Goal: Task Accomplishment & Management: Complete application form

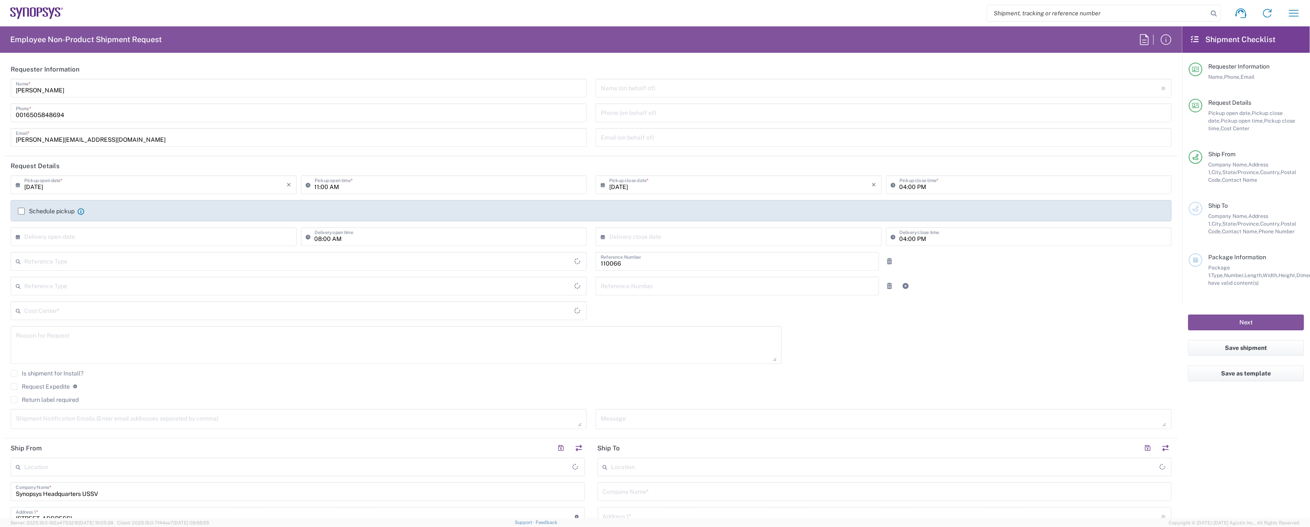
type input "Department"
type input "Delivered at Place"
type input "[GEOGRAPHIC_DATA]"
type input "US01, CIO, IT, ESS2 110066"
type input "[GEOGRAPHIC_DATA]"
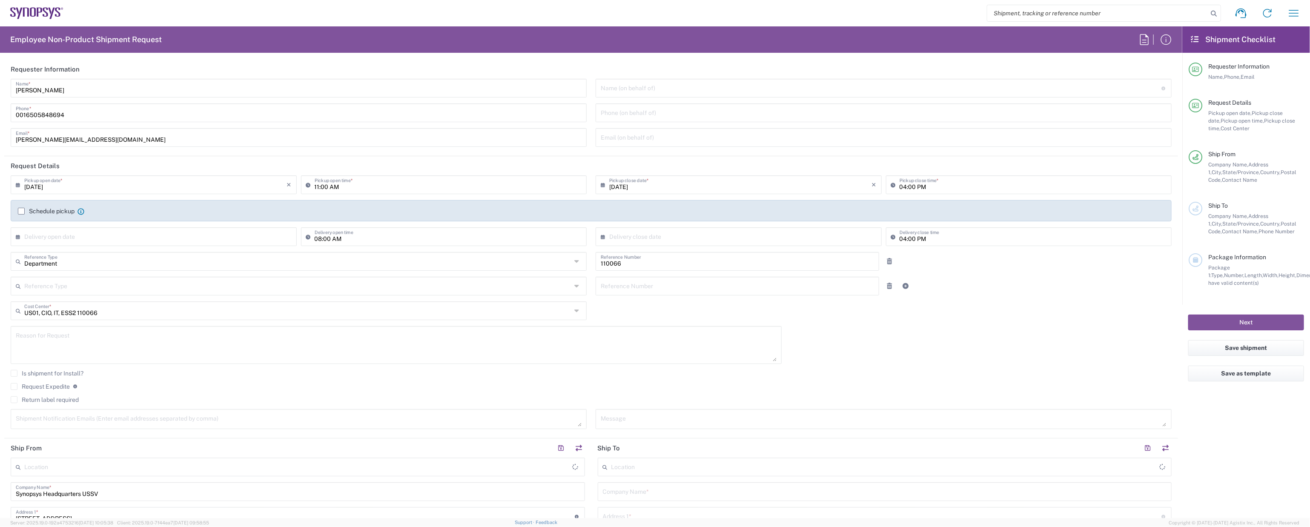
type input "[US_STATE]"
type input "Headquarters USSV"
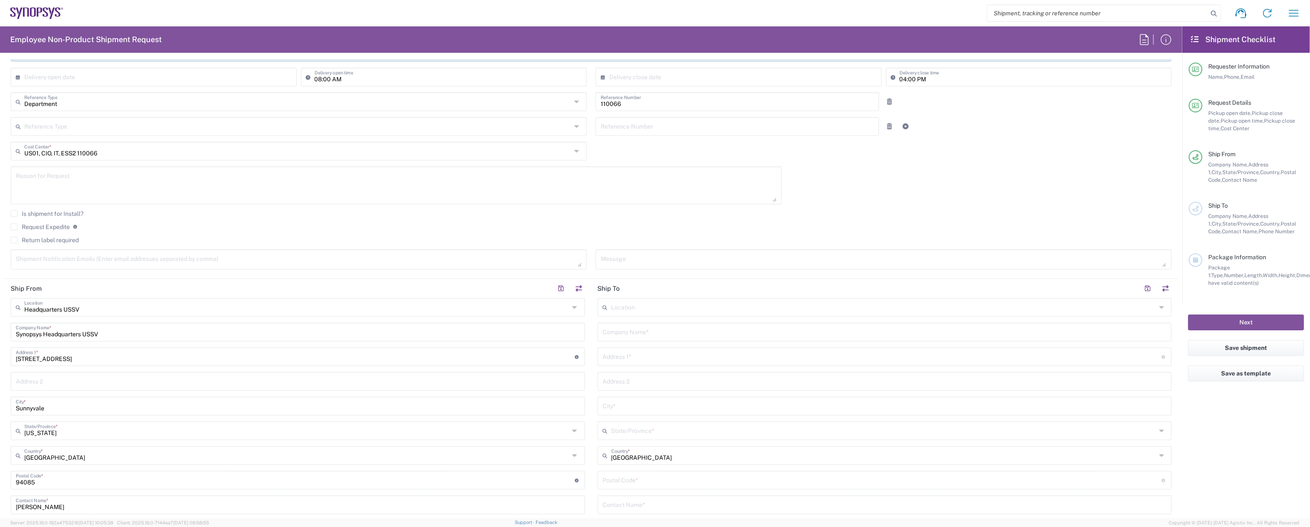
scroll to position [161, 0]
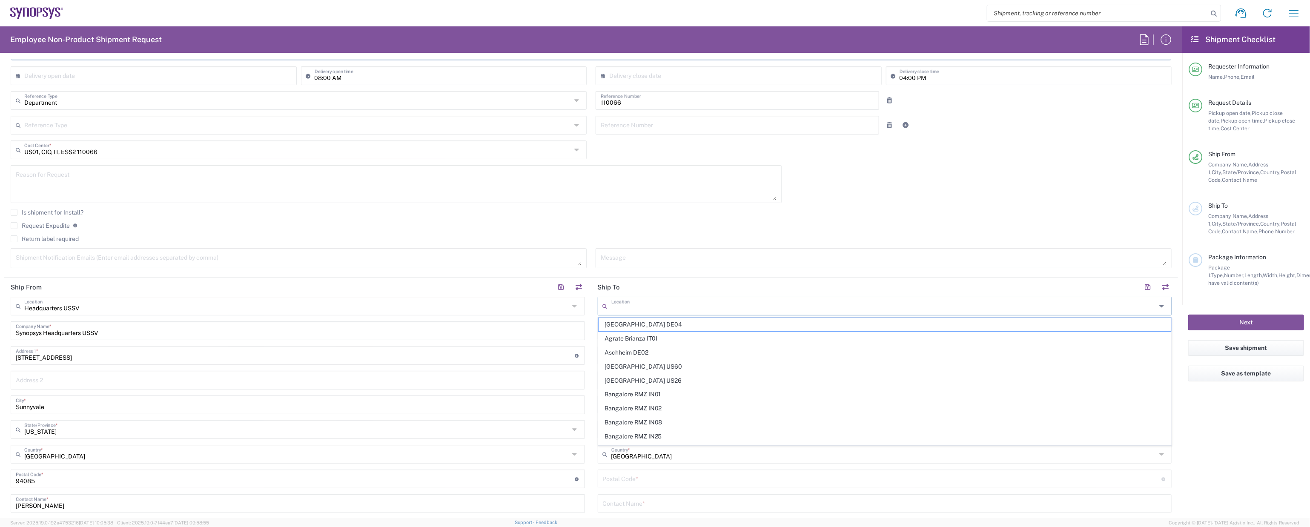
click at [661, 308] on input "text" at bounding box center [883, 305] width 545 height 15
type input "u"
click at [163, 229] on div "Request Expedite If expedite is checked you will be unable to rate and book thi…" at bounding box center [591, 229] width 1161 height 14
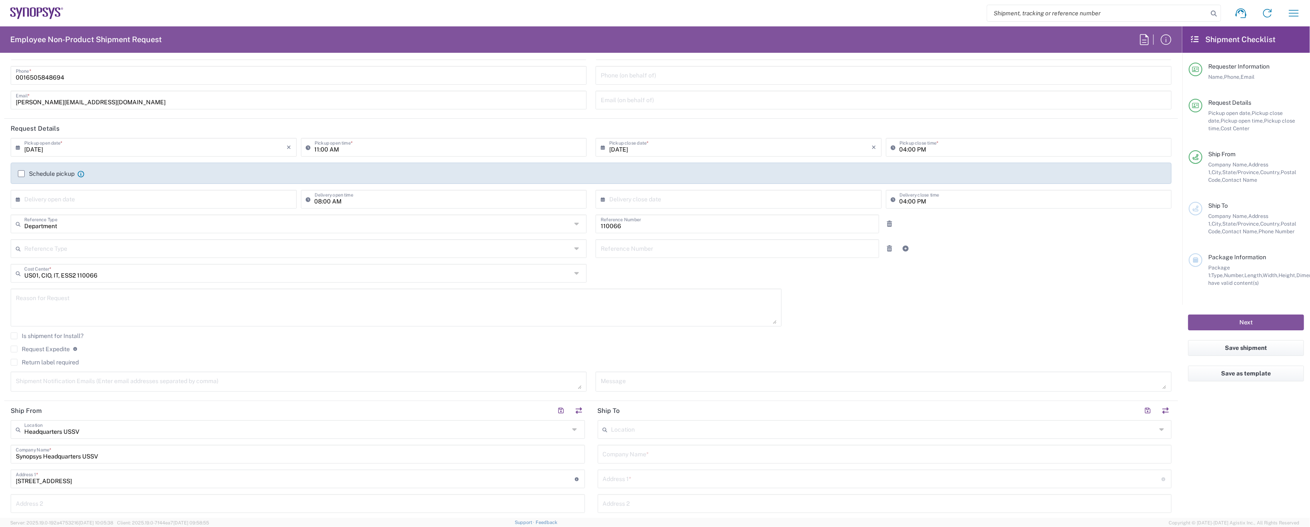
scroll to position [40, 0]
click at [101, 195] on input "text" at bounding box center [155, 195] width 263 height 15
click at [155, 261] on span "17" at bounding box center [156, 261] width 13 height 12
type input "[DATE]"
click at [712, 202] on input "text" at bounding box center [740, 195] width 263 height 15
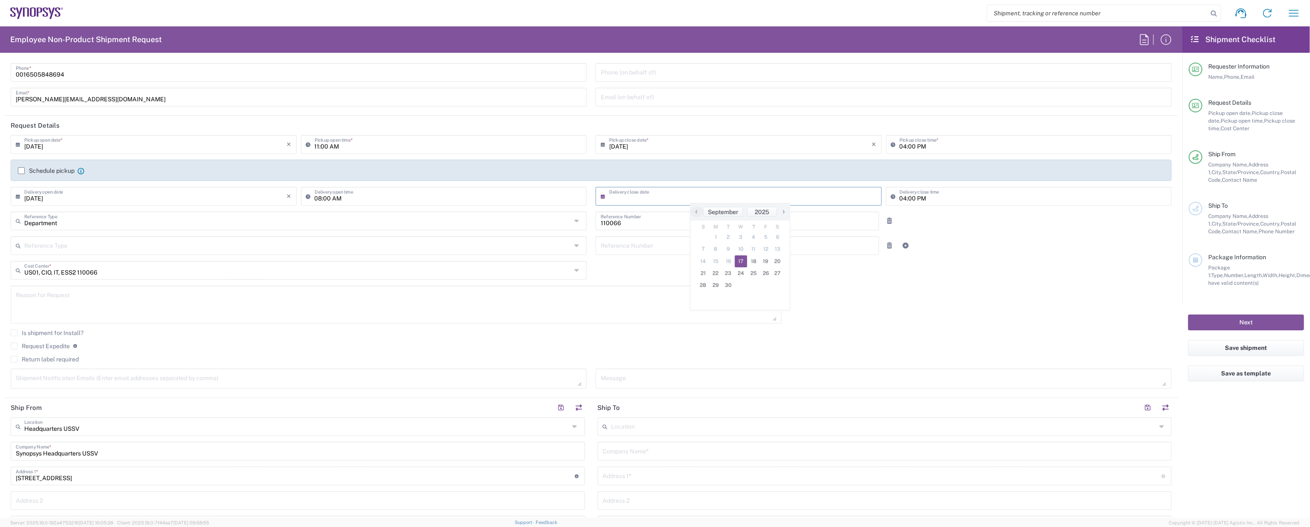
click at [740, 259] on span "17" at bounding box center [741, 261] width 13 height 12
type input "[DATE]"
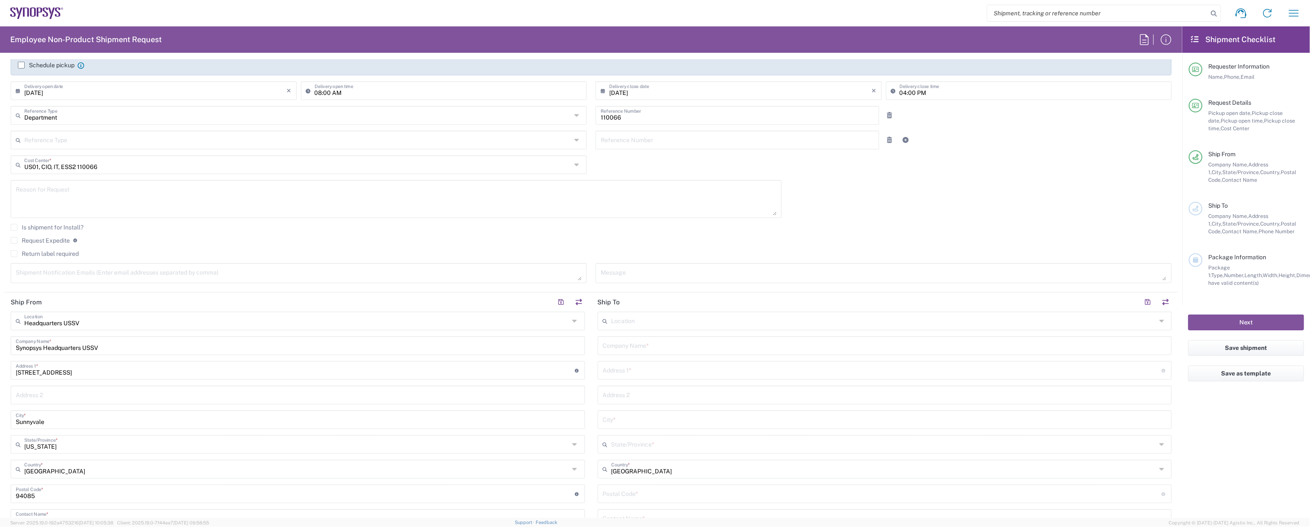
scroll to position [149, 0]
click at [646, 326] on div "Location" at bounding box center [885, 318] width 574 height 19
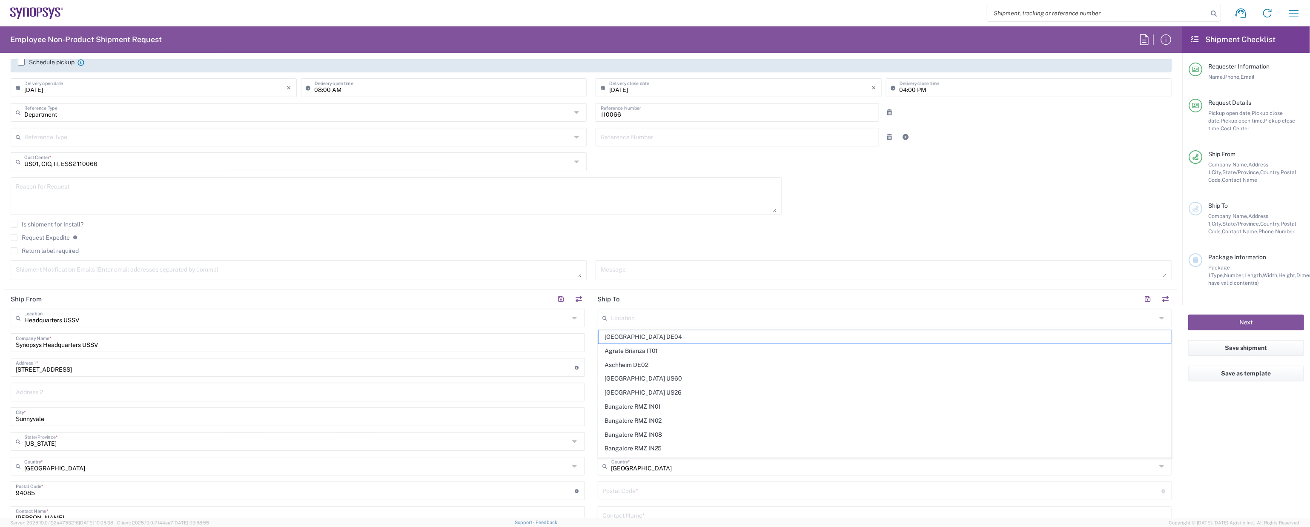
drag, startPoint x: 580, startPoint y: 221, endPoint x: 586, endPoint y: 229, distance: 9.8
click at [581, 222] on agx-checkbox-control "Is shipment for Install?" at bounding box center [591, 224] width 1161 height 7
click at [625, 342] on input "text" at bounding box center [885, 342] width 564 height 15
paste input "[PERSON_NAME]"
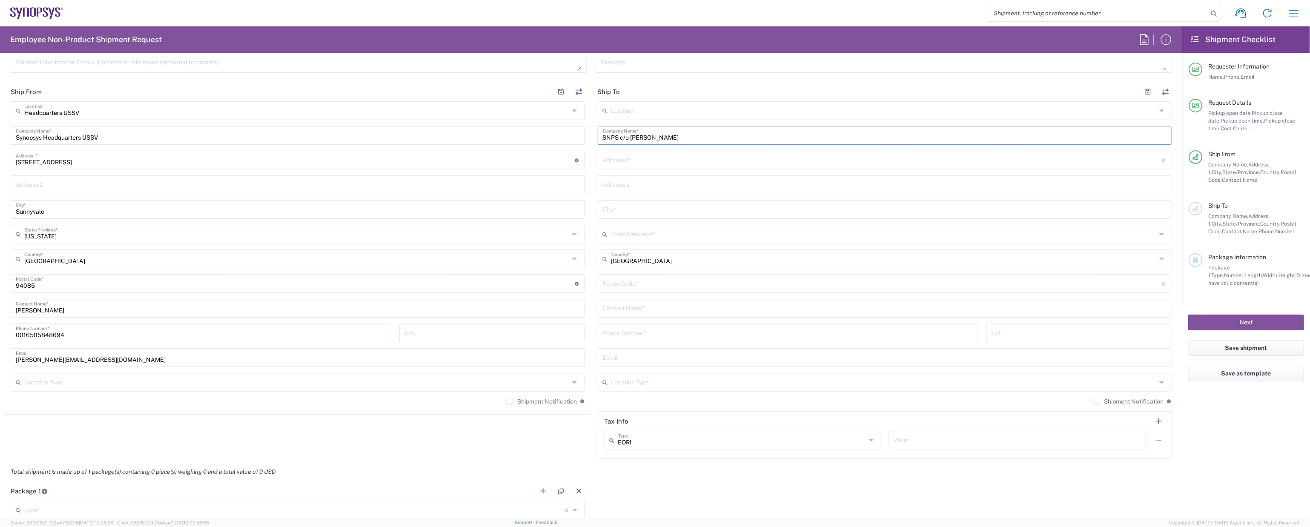
scroll to position [358, 0]
type input "SNPS c/o [PERSON_NAME]"
click at [622, 161] on input "text" at bounding box center [882, 158] width 559 height 15
paste input "[GEOGRAPHIC_DATA][PERSON_NAME]"
type input "[GEOGRAPHIC_DATA][PERSON_NAME]"
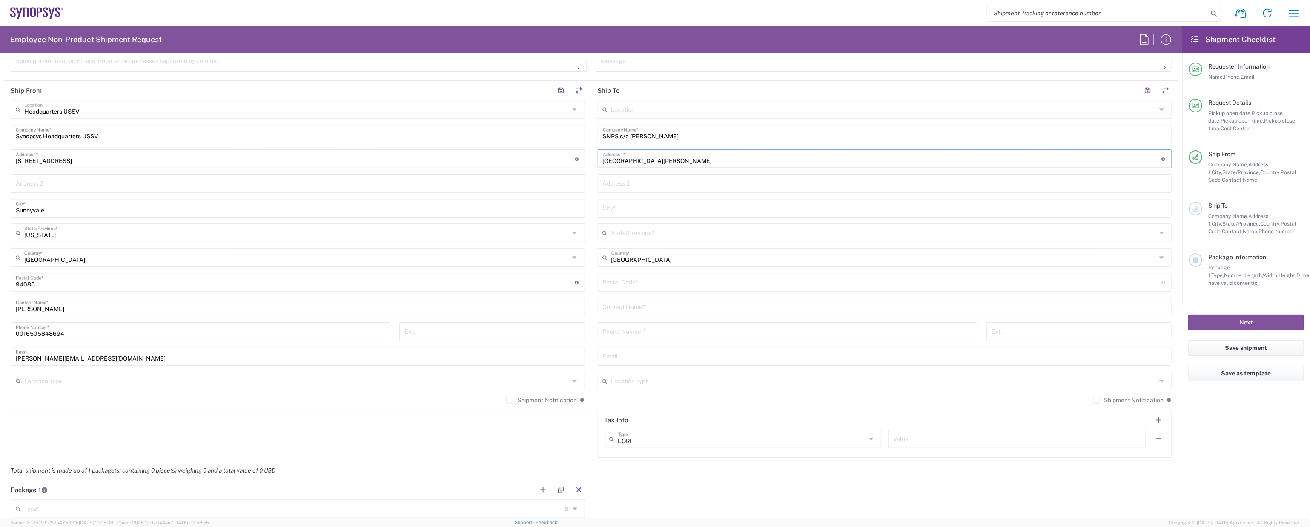
click at [633, 212] on input "text" at bounding box center [885, 207] width 564 height 15
type input "Driftwood"
click at [630, 234] on input "text" at bounding box center [883, 232] width 545 height 15
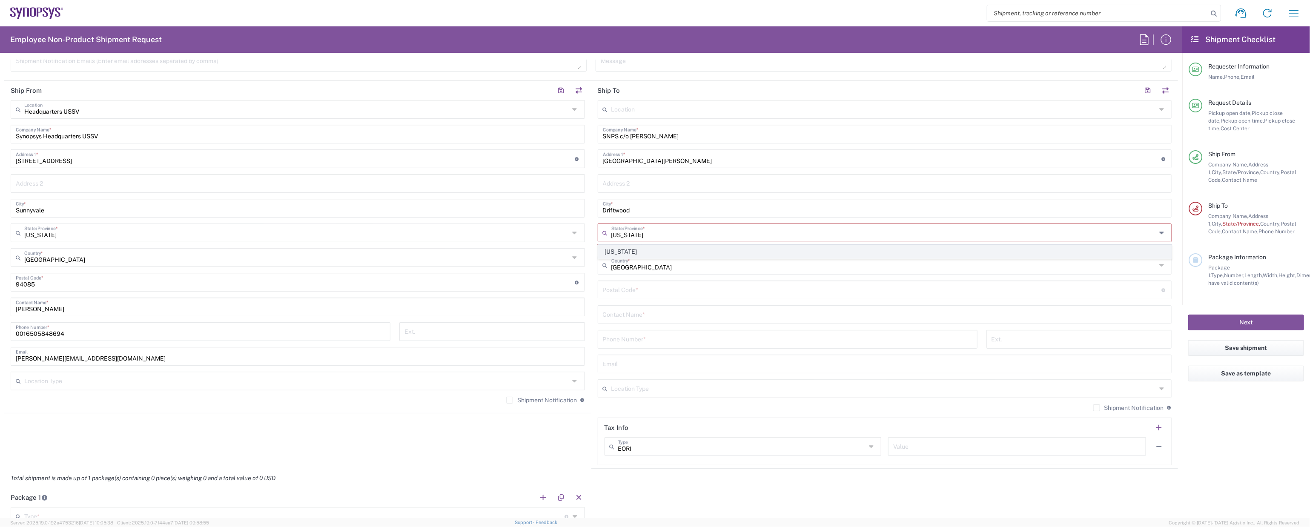
click at [628, 248] on span "[US_STATE]" at bounding box center [885, 251] width 573 height 13
type input "[US_STATE]"
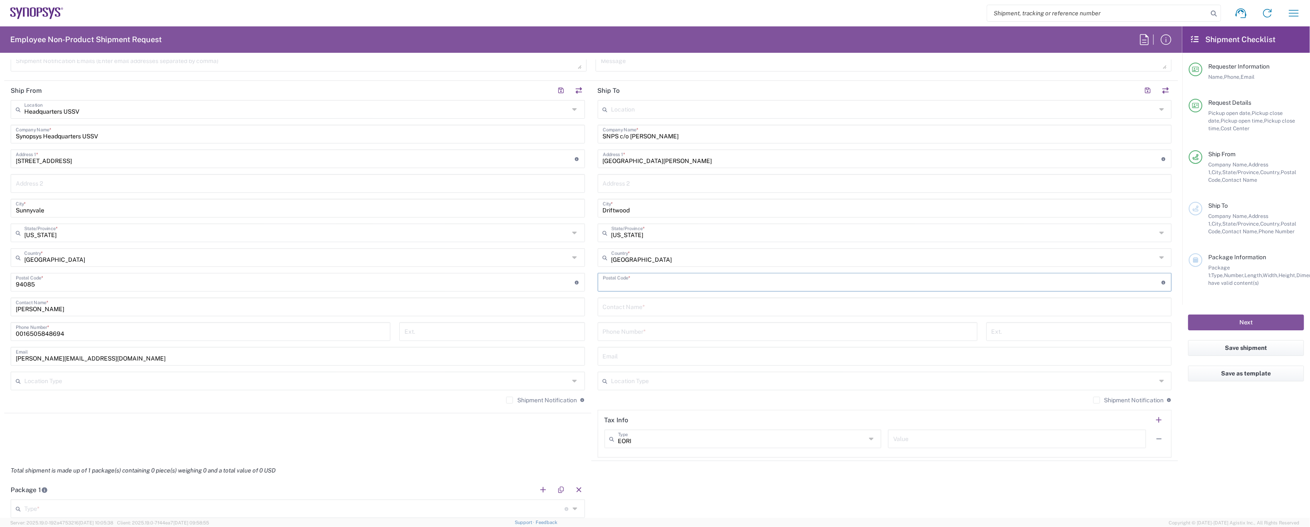
click at [635, 286] on input "undefined" at bounding box center [882, 281] width 559 height 15
type input "78619"
click at [635, 306] on input "text" at bounding box center [885, 306] width 564 height 15
drag, startPoint x: 630, startPoint y: 137, endPoint x: 682, endPoint y: 138, distance: 52.4
click at [682, 138] on input "SNPS c/o [PERSON_NAME]" at bounding box center [885, 133] width 564 height 15
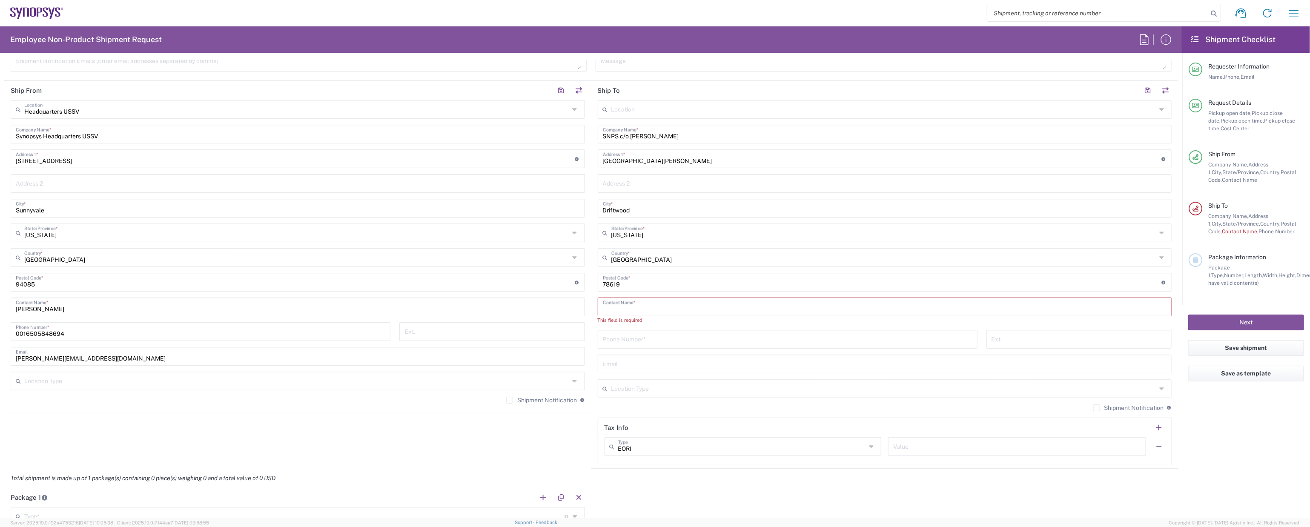
click at [632, 306] on input "text" at bounding box center [885, 306] width 564 height 15
paste input "[PERSON_NAME]"
type input "[PERSON_NAME]"
click at [849, 337] on input "tel" at bounding box center [788, 331] width 370 height 15
type input "5125653590"
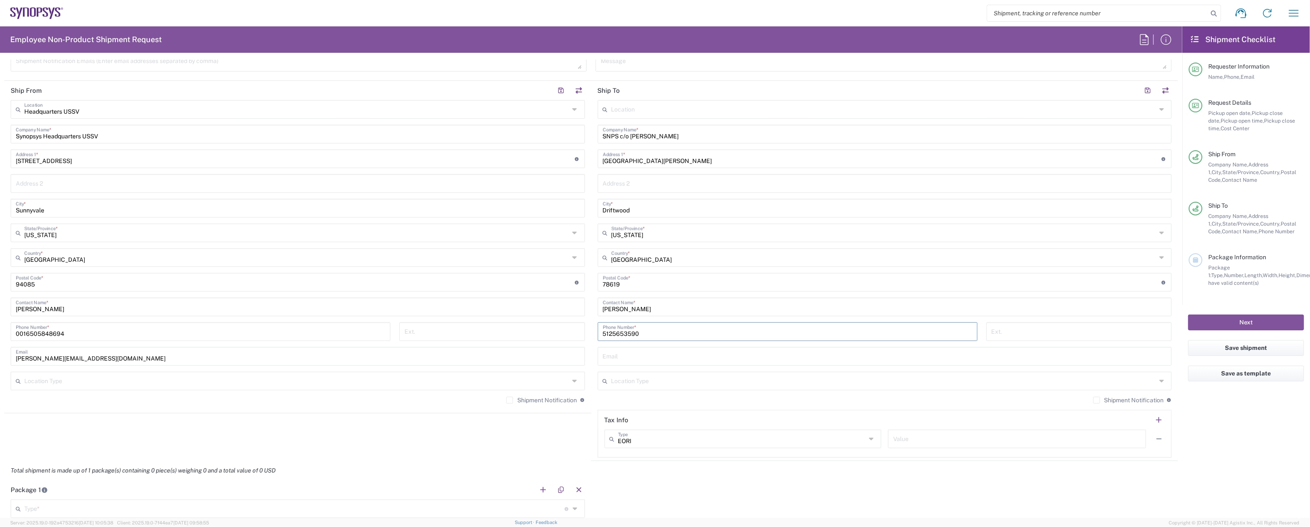
click at [823, 359] on input "text" at bounding box center [885, 355] width 564 height 15
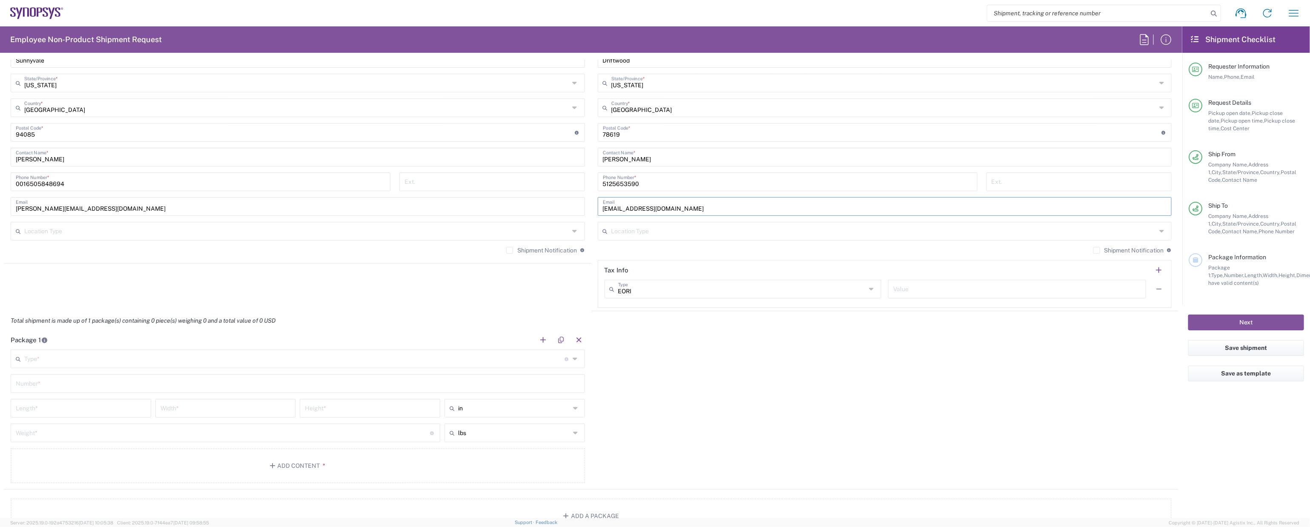
scroll to position [505, 0]
type input "[EMAIL_ADDRESS][DOMAIN_NAME]"
click at [217, 355] on input "text" at bounding box center [294, 360] width 540 height 15
click at [110, 496] on span "Cardboard Box(es)" at bounding box center [297, 492] width 573 height 13
type input "Cardboard Box(es)"
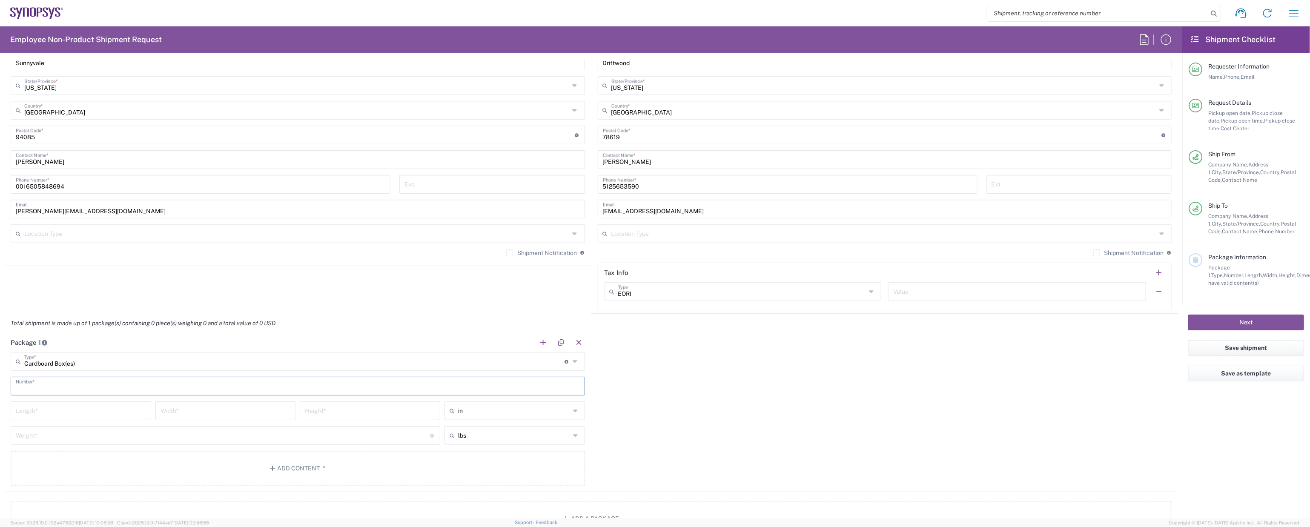
click at [122, 383] on input "text" at bounding box center [298, 385] width 564 height 15
type input "1"
click at [91, 409] on input "number" at bounding box center [81, 410] width 130 height 15
type input "15"
type input "2"
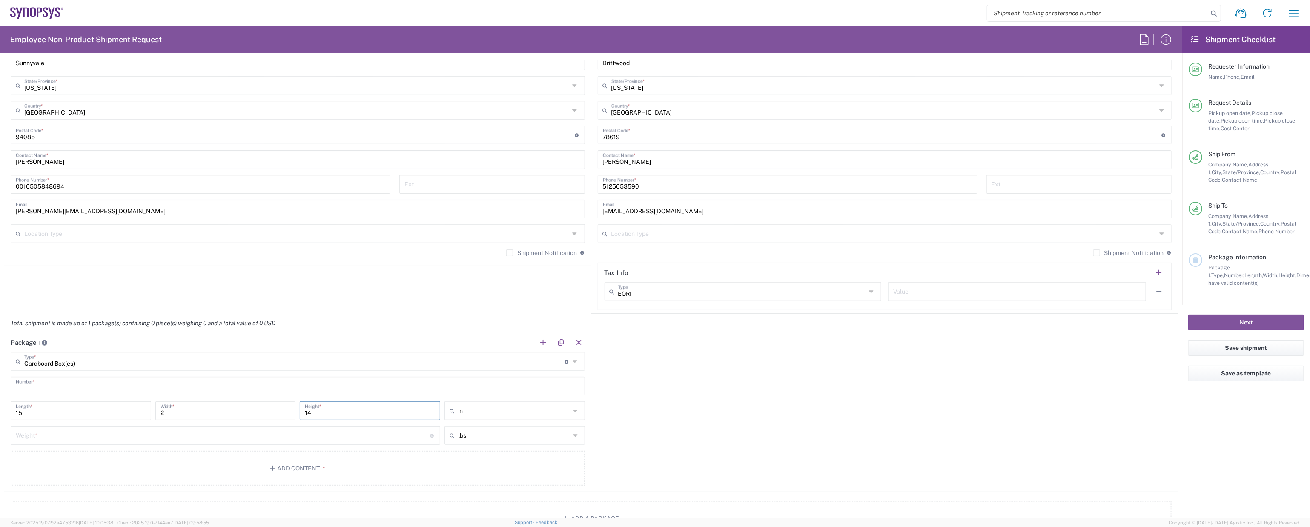
type input "14"
click at [110, 434] on input "number" at bounding box center [223, 434] width 415 height 15
type input "10"
click at [115, 464] on button "Add Content *" at bounding box center [298, 468] width 574 height 35
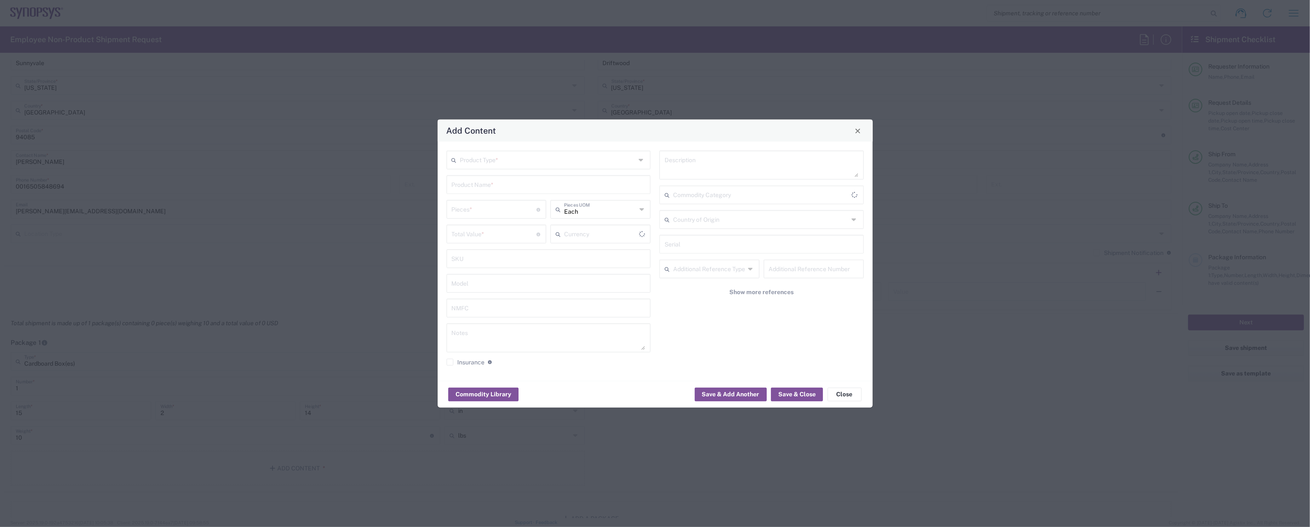
type input "US Dollar"
click at [574, 157] on input "text" at bounding box center [548, 159] width 176 height 15
click at [545, 190] on span "General Commodity" at bounding box center [548, 192] width 202 height 13
type input "General Commodity"
click at [528, 183] on input "text" at bounding box center [549, 184] width 194 height 15
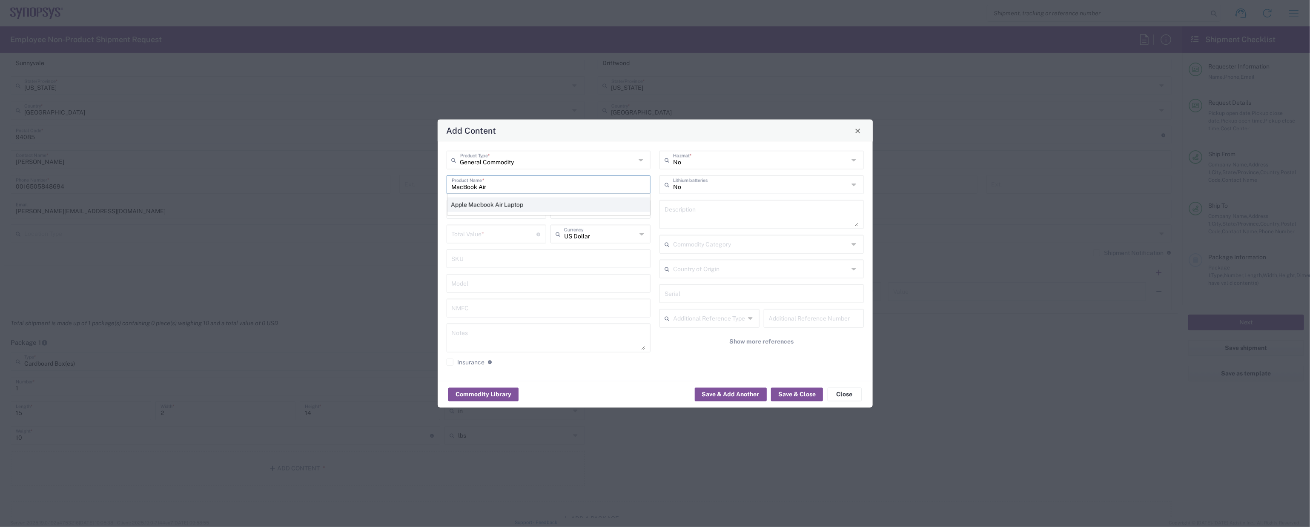
click at [503, 202] on div "Apple Macbook Air Laptop" at bounding box center [548, 205] width 203 height 14
type input "Apple Macbook Air Laptop"
type textarea "Apple Macbook Air Laptop"
click at [501, 208] on input "number" at bounding box center [494, 208] width 85 height 15
type input "1"
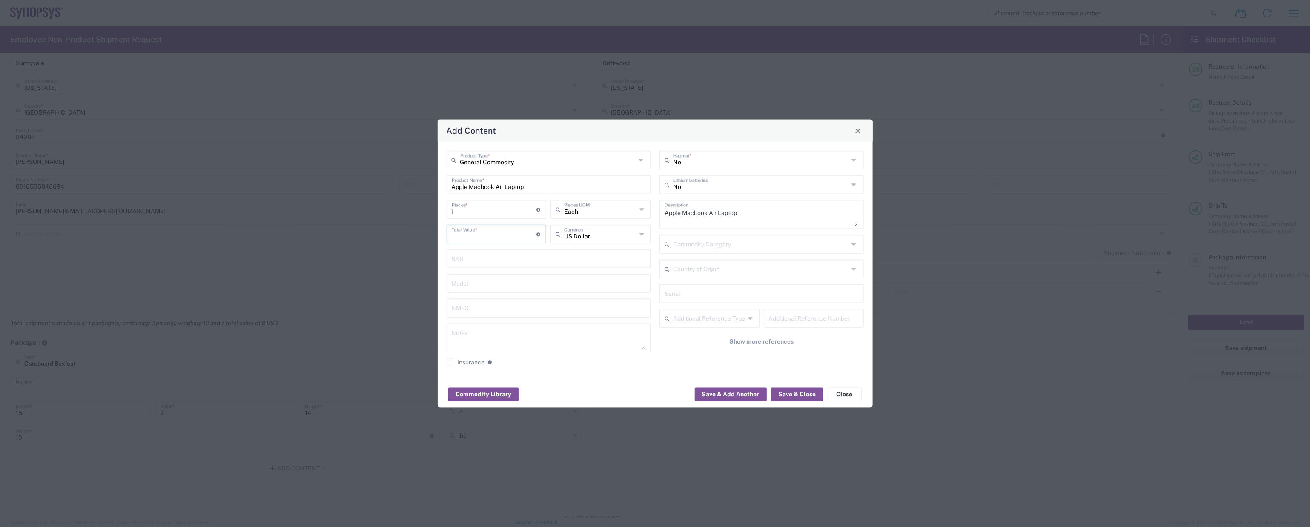
click at [499, 228] on input "number" at bounding box center [494, 233] width 85 height 15
type input "800.00"
click at [799, 395] on button "Save & Close" at bounding box center [797, 394] width 52 height 14
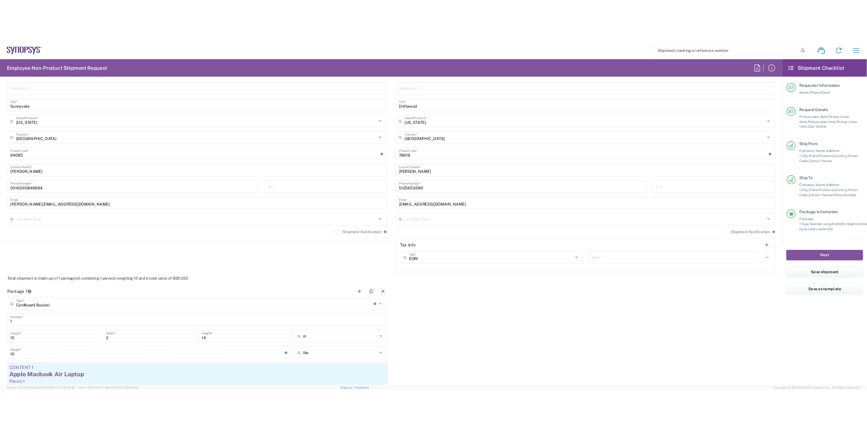
scroll to position [458, 0]
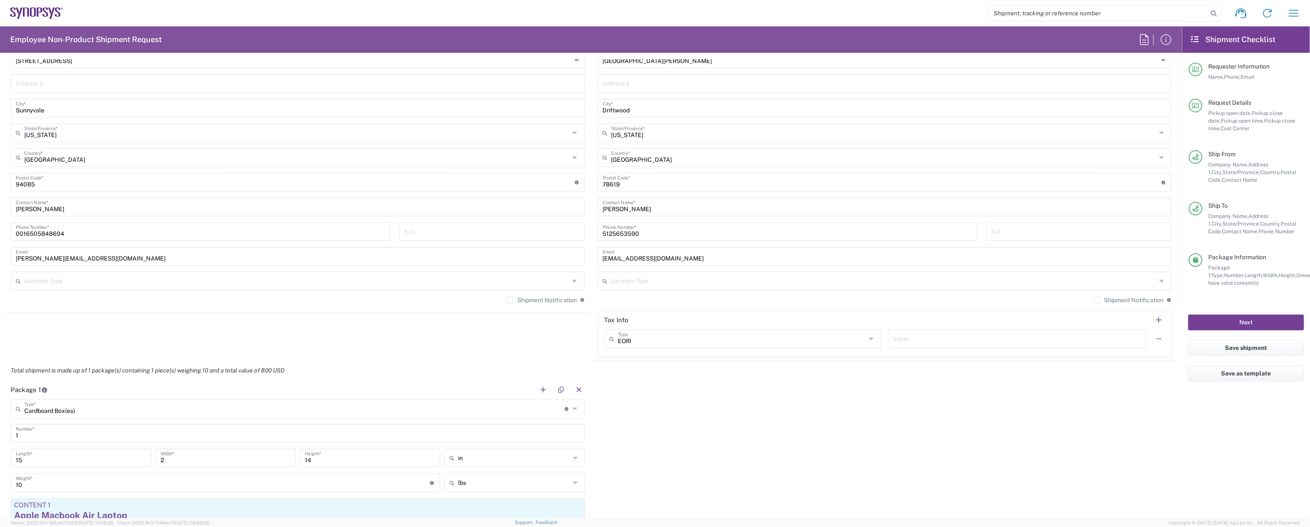
click at [1229, 323] on button "Next" at bounding box center [1246, 323] width 116 height 16
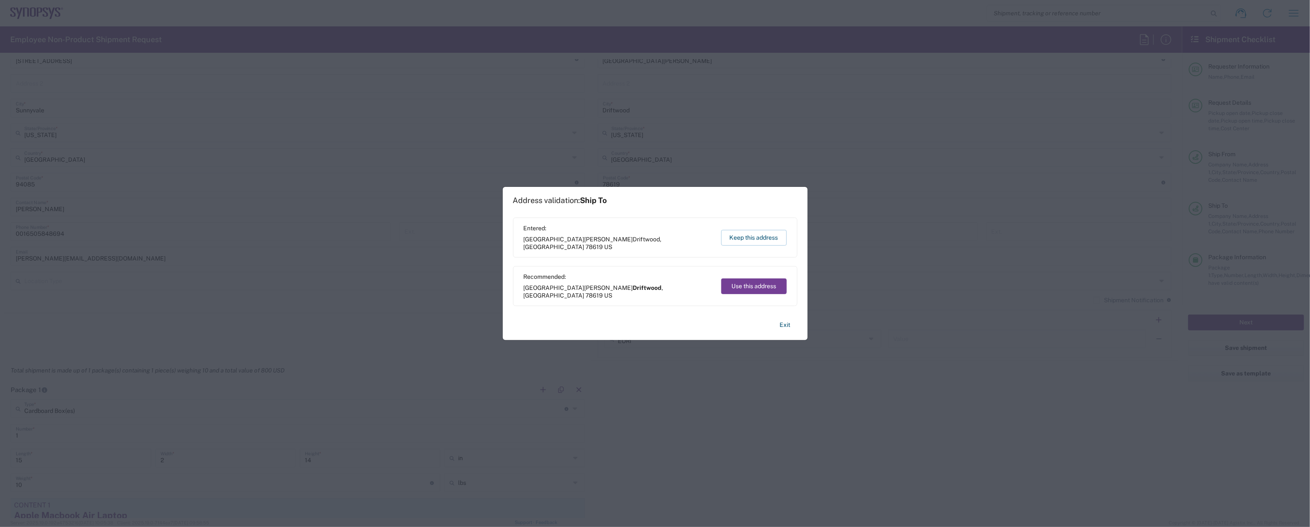
click at [765, 287] on button "Use this address" at bounding box center [754, 286] width 66 height 16
type input "Driftwood"
type input "[US_STATE]"
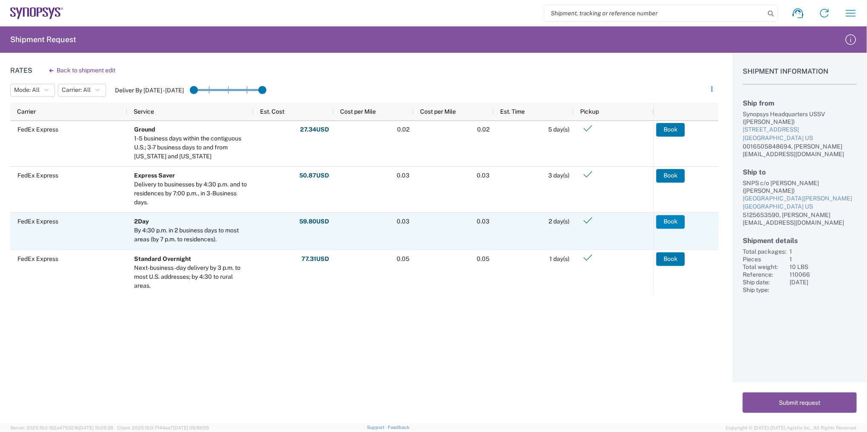
click at [664, 221] on button "Book" at bounding box center [670, 222] width 29 height 14
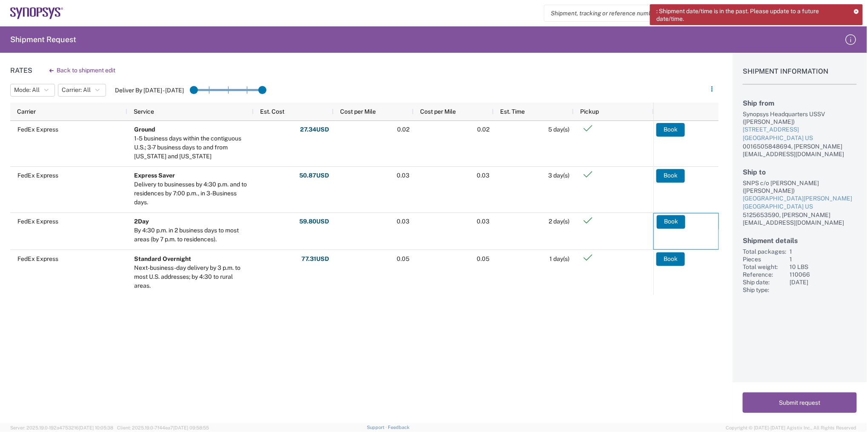
click at [857, 12] on icon at bounding box center [857, 11] width 6 height 5
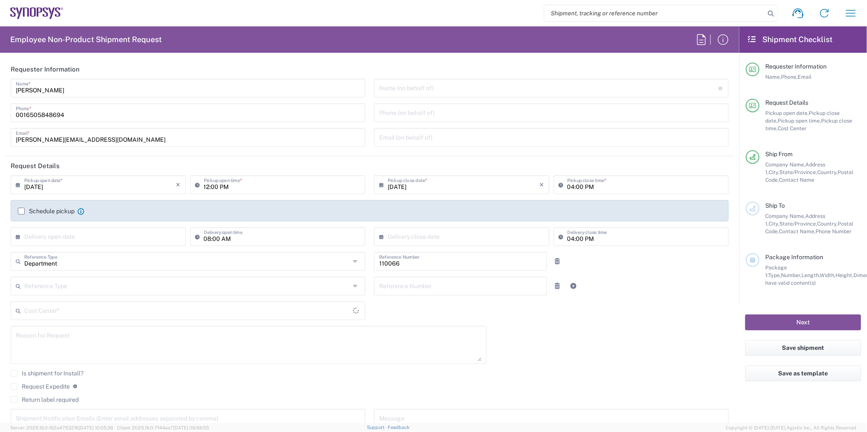
type input "US01, CIO, IT, ESS2 110066"
type input "[US_STATE]"
click at [149, 238] on input "text" at bounding box center [100, 236] width 152 height 15
click at [112, 300] on span "18" at bounding box center [113, 301] width 13 height 12
type input "[DATE]"
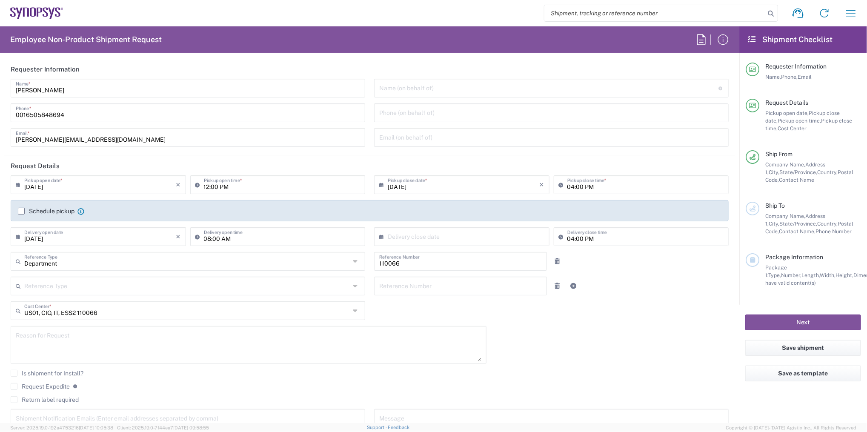
click at [443, 238] on input "text" at bounding box center [464, 236] width 152 height 15
click at [478, 298] on span "18" at bounding box center [477, 301] width 13 height 12
type input "[DATE]"
click at [754, 320] on button "Next" at bounding box center [803, 323] width 116 height 16
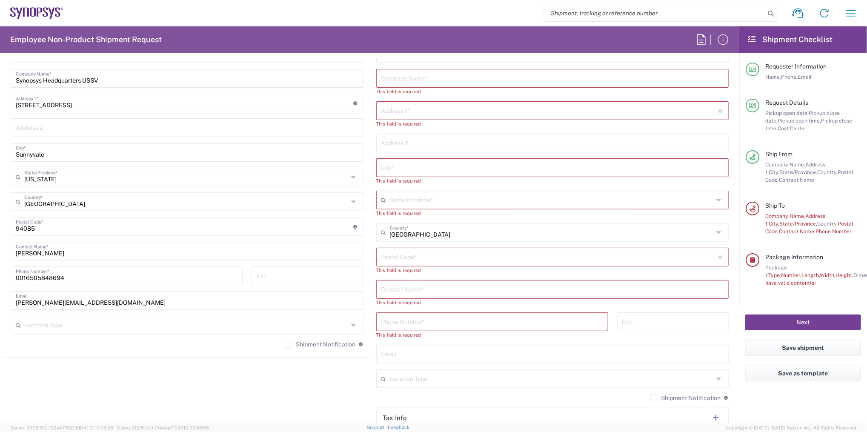
scroll to position [428, 0]
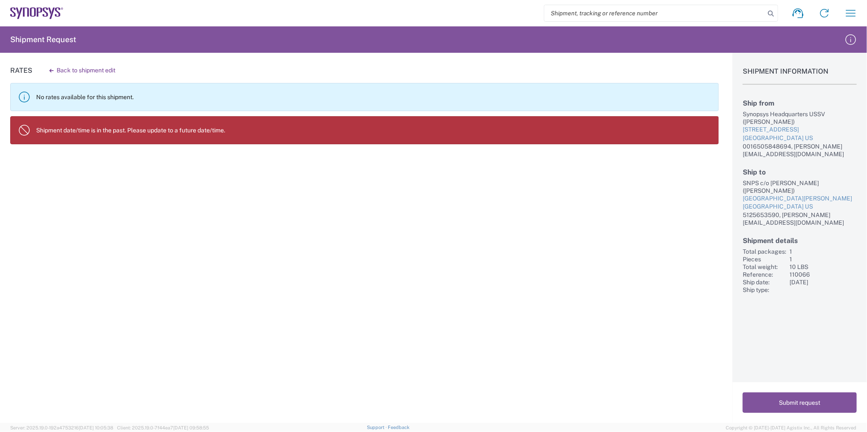
click at [780, 211] on div "5125653590, [PERSON_NAME][EMAIL_ADDRESS][DOMAIN_NAME]" at bounding box center [800, 218] width 114 height 15
click at [765, 121] on div "Synopsys Headquarters USSV ([PERSON_NAME])" at bounding box center [800, 117] width 114 height 15
click at [772, 400] on button "Submit request" at bounding box center [800, 403] width 114 height 20
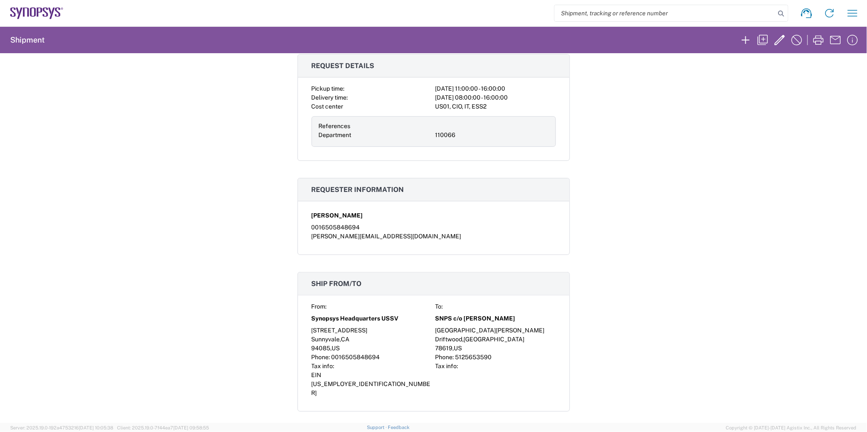
scroll to position [29, 0]
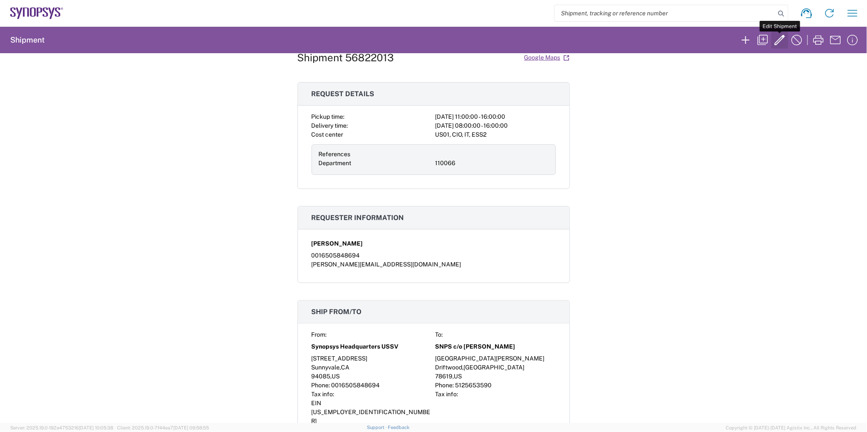
click at [781, 42] on icon "button" at bounding box center [780, 40] width 14 height 14
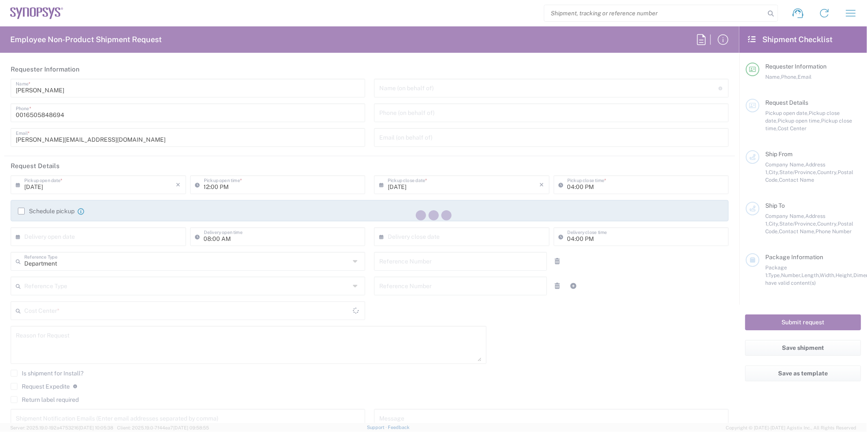
type input "11:00 AM"
type input "[DATE]"
type input "110066"
type textarea "[PERSON_NAME][EMAIL_ADDRESS][DOMAIN_NAME]"
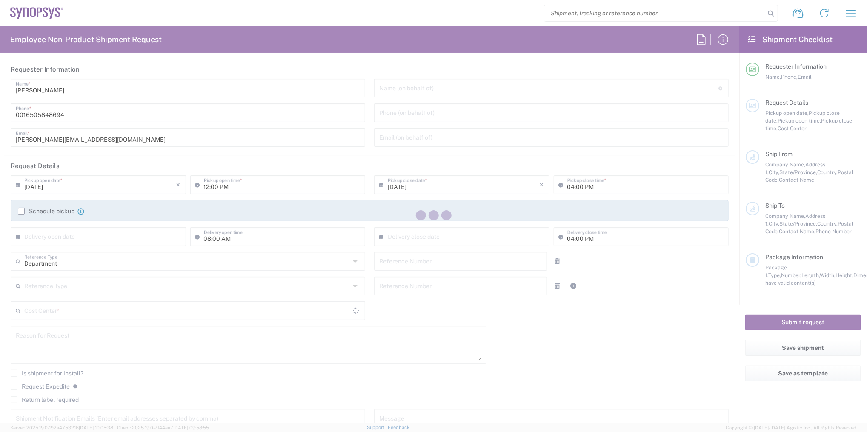
type input "Headquarters USSV"
type input "Synopsys Headquarters USSV"
type input "[STREET_ADDRESS]"
type input "Sunnyvale"
type input "94085"
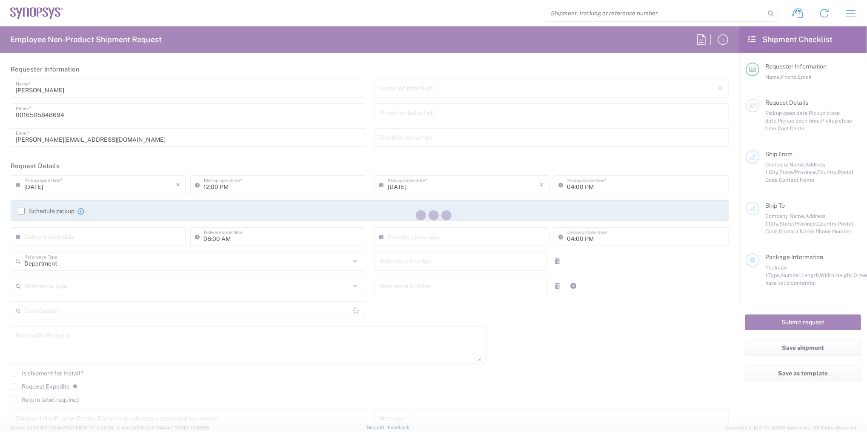
type input "[PERSON_NAME]"
type input "0016505848694"
type input "[PERSON_NAME][EMAIL_ADDRESS][DOMAIN_NAME]"
type input "SNPS c/o [PERSON_NAME]"
type input "[GEOGRAPHIC_DATA][PERSON_NAME]"
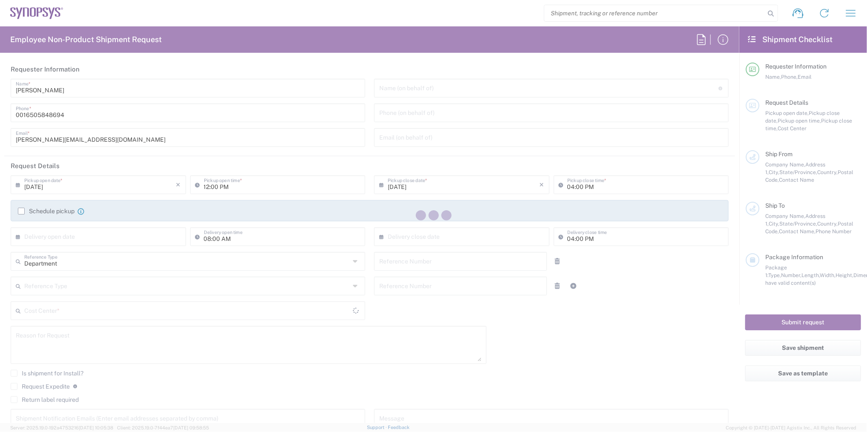
type input "Driftwood"
type input "[US_STATE]"
type input "78619"
type input "[PERSON_NAME]"
type input "5125653590"
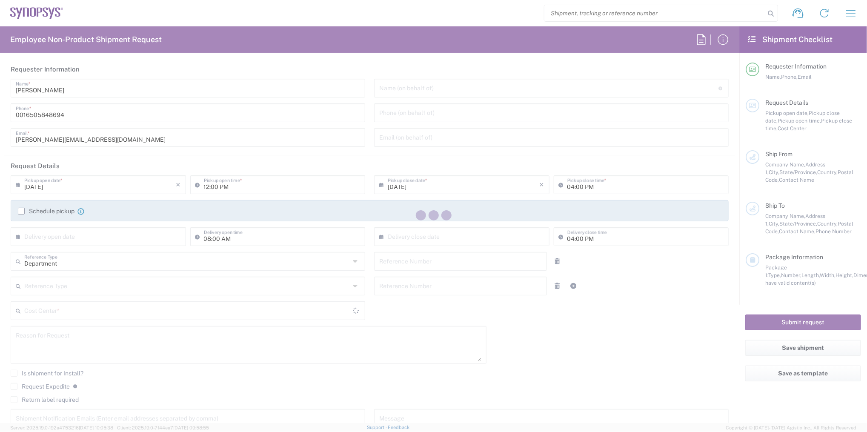
type input "[EMAIL_ADDRESS][DOMAIN_NAME]"
type input "[US_STATE]"
type input "US01, CIO, IT, ESS2 110066"
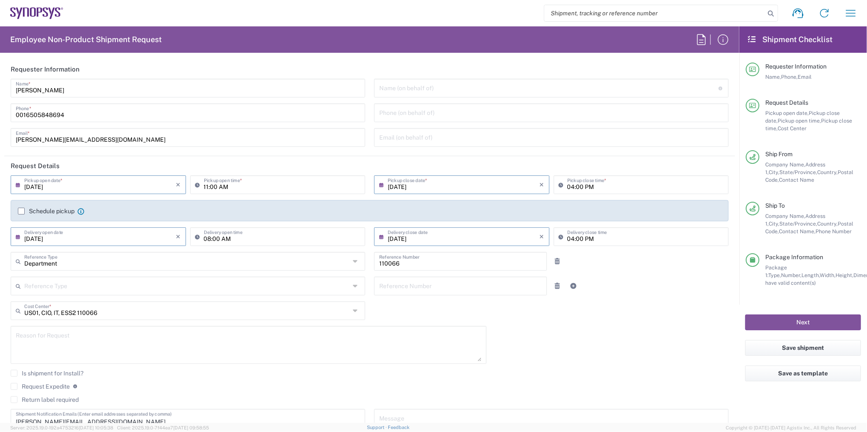
click at [111, 235] on input "[DATE]" at bounding box center [100, 236] width 152 height 15
click at [113, 301] on span "18" at bounding box center [113, 301] width 13 height 12
type input "[DATE]"
click at [454, 229] on input "text" at bounding box center [464, 236] width 152 height 15
click at [473, 299] on span "18" at bounding box center [477, 301] width 13 height 12
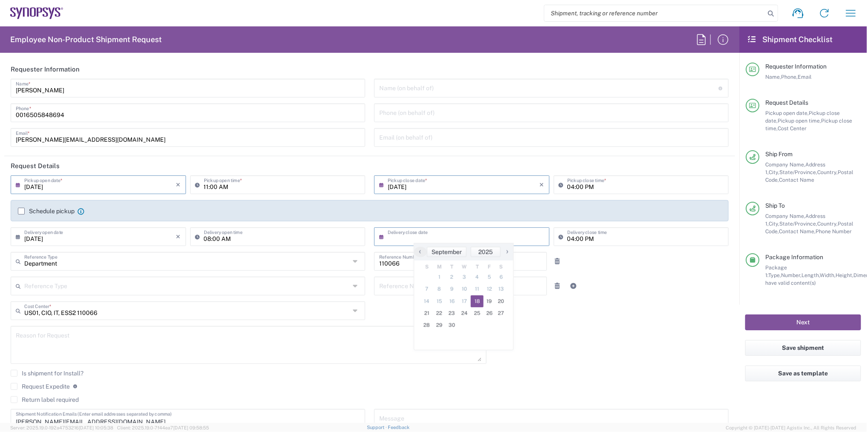
type input "[DATE]"
click at [759, 320] on button "Next" at bounding box center [803, 323] width 116 height 16
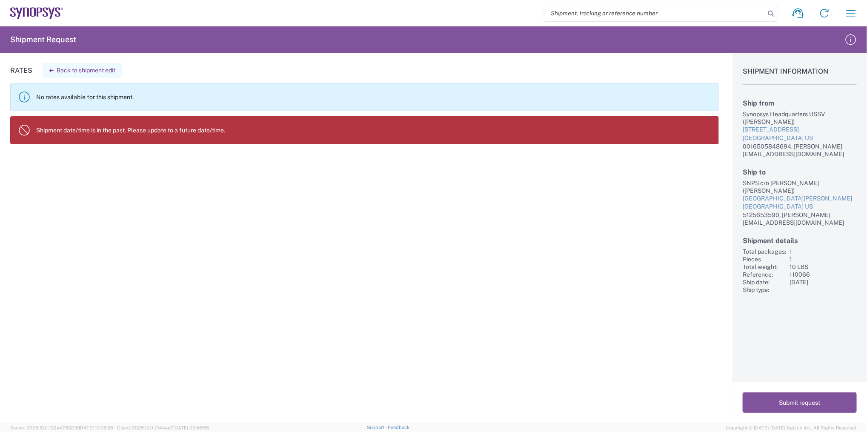
click at [77, 69] on button "Back to shipment edit" at bounding box center [83, 70] width 80 height 15
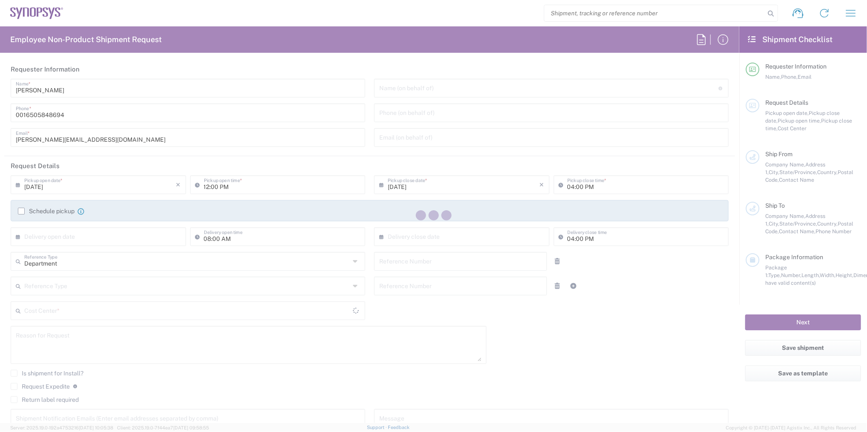
type input "11:00 AM"
type input "[DATE]"
type input "110066"
type textarea "[PERSON_NAME][EMAIL_ADDRESS][DOMAIN_NAME]"
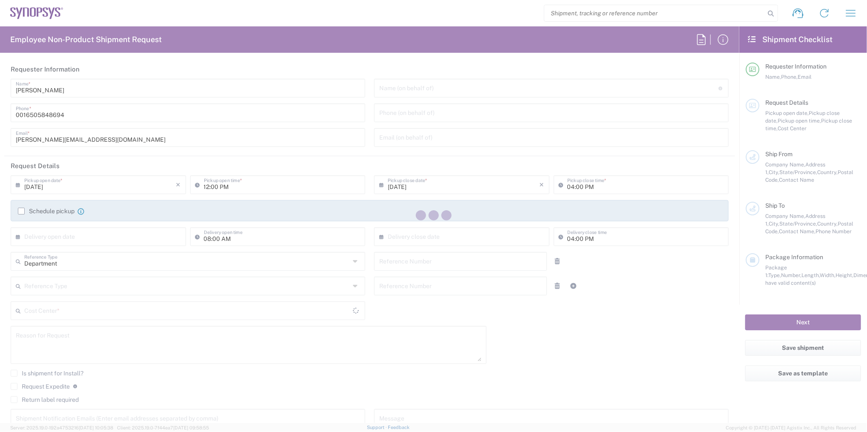
type input "Headquarters USSV"
type input "Synopsys Headquarters USSV"
type input "[STREET_ADDRESS]"
type input "Sunnyvale"
type input "94085"
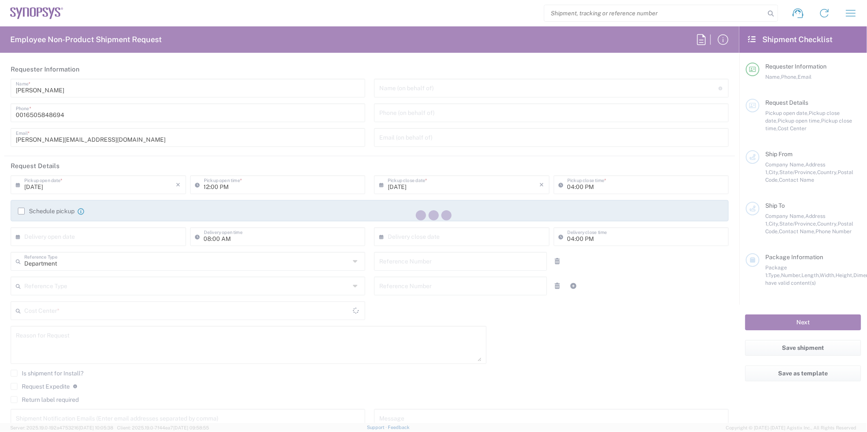
type input "[PERSON_NAME]"
type input "0016505848694"
type input "[PERSON_NAME][EMAIL_ADDRESS][DOMAIN_NAME]"
type input "SNPS c/o [PERSON_NAME]"
type input "[GEOGRAPHIC_DATA][PERSON_NAME]"
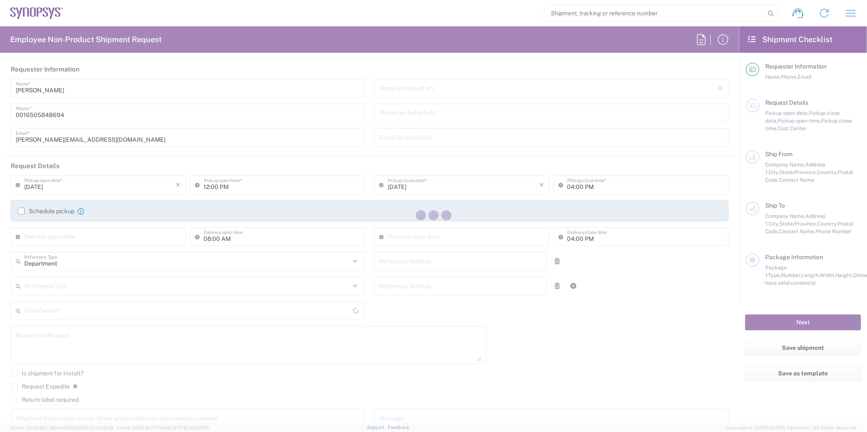
type input "Driftwood"
type input "[US_STATE]"
type input "78619"
type input "[PERSON_NAME]"
type input "5125653590"
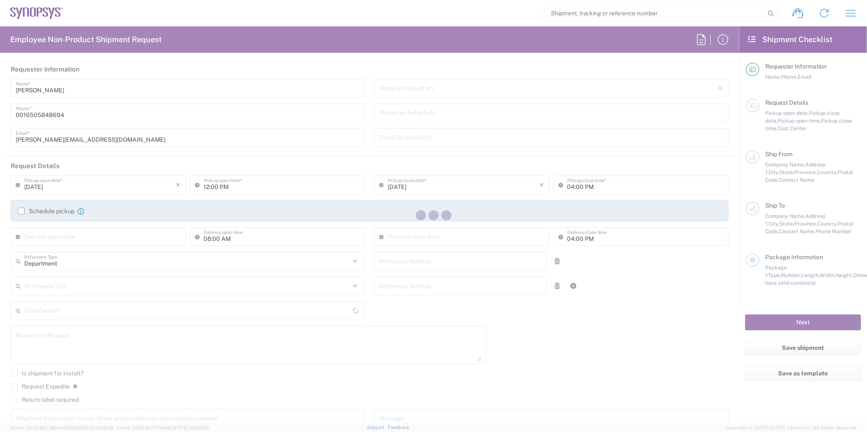
type input "[EMAIL_ADDRESS][DOMAIN_NAME]"
type input "[US_STATE]"
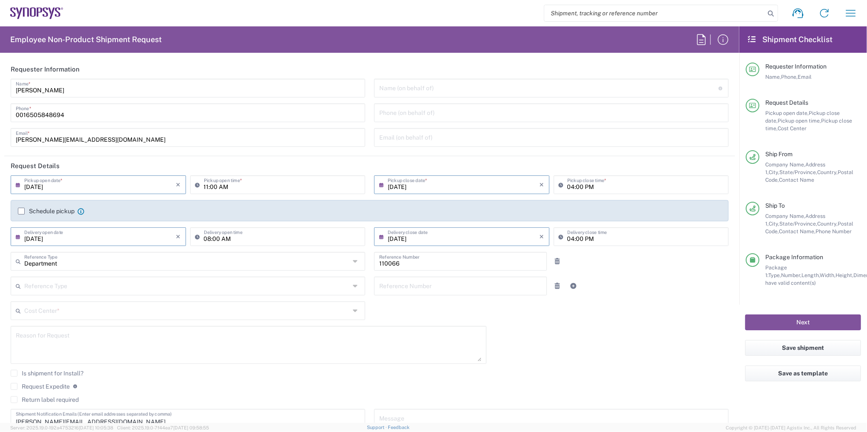
type input "US01, CIO, IT, ESS2 110066"
type input "Cardboard Box(es)"
click at [208, 185] on input "11:00 AM" at bounding box center [282, 184] width 157 height 15
click at [218, 186] on input "11:00 AM" at bounding box center [282, 184] width 157 height 15
click at [218, 185] on input "11:00 AM" at bounding box center [282, 184] width 157 height 15
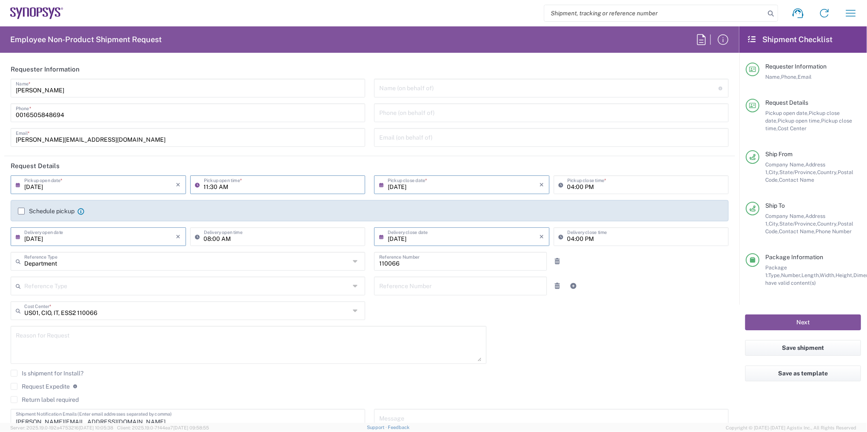
type input "11:30 AM"
click at [573, 188] on input "04:00 PM" at bounding box center [645, 184] width 157 height 15
click at [754, 322] on button "Next" at bounding box center [803, 323] width 116 height 16
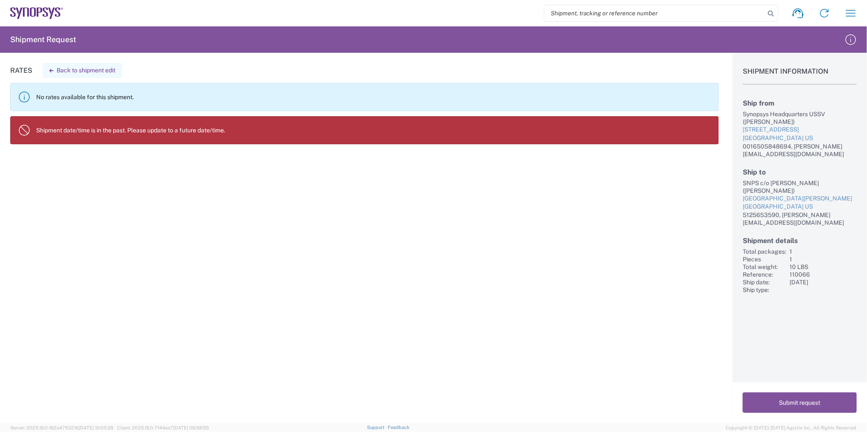
click at [84, 68] on button "Back to shipment edit" at bounding box center [83, 70] width 80 height 15
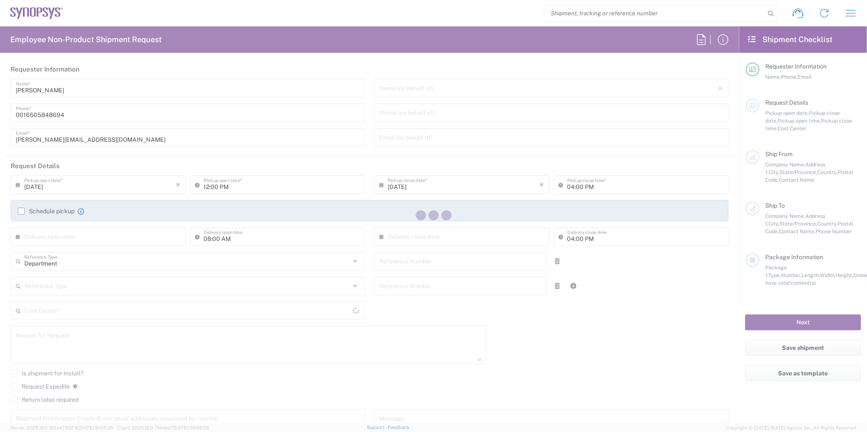
type input "11:30 AM"
type input "[DATE]"
type input "110066"
type textarea "[PERSON_NAME][EMAIL_ADDRESS][DOMAIN_NAME]"
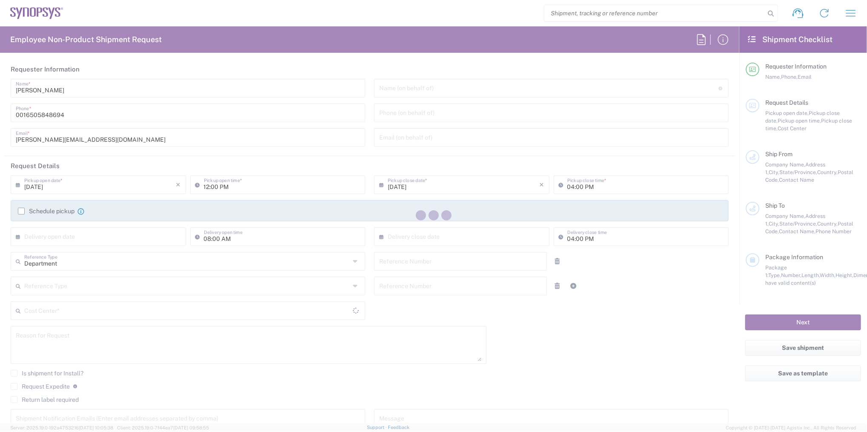
type input "Headquarters USSV"
type input "Synopsys Headquarters USSV"
type input "[STREET_ADDRESS]"
type input "Sunnyvale"
type input "94085"
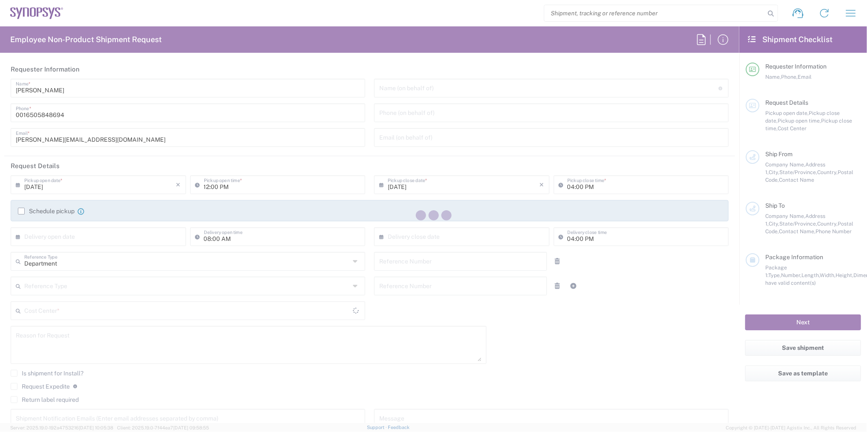
type input "[PERSON_NAME]"
type input "0016505848694"
type input "[PERSON_NAME][EMAIL_ADDRESS][DOMAIN_NAME]"
type input "SNPS c/o [PERSON_NAME]"
type input "[GEOGRAPHIC_DATA][PERSON_NAME]"
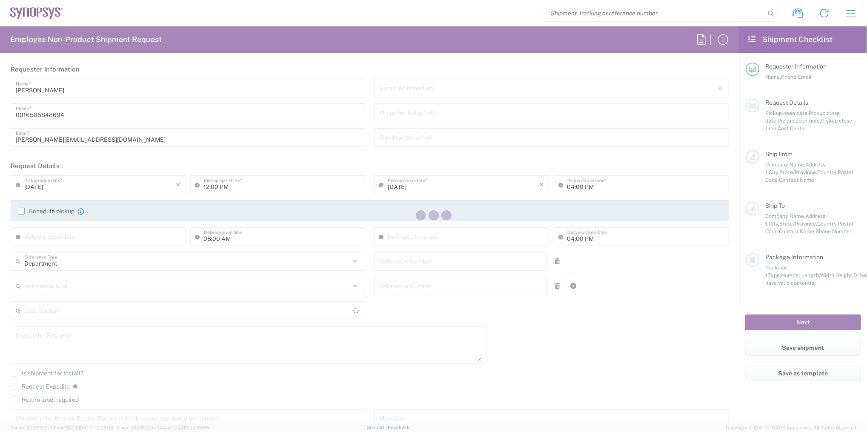
type input "Driftwood"
type input "78619"
type input "[PERSON_NAME]"
type input "5125653590"
type input "[EMAIL_ADDRESS][DOMAIN_NAME]"
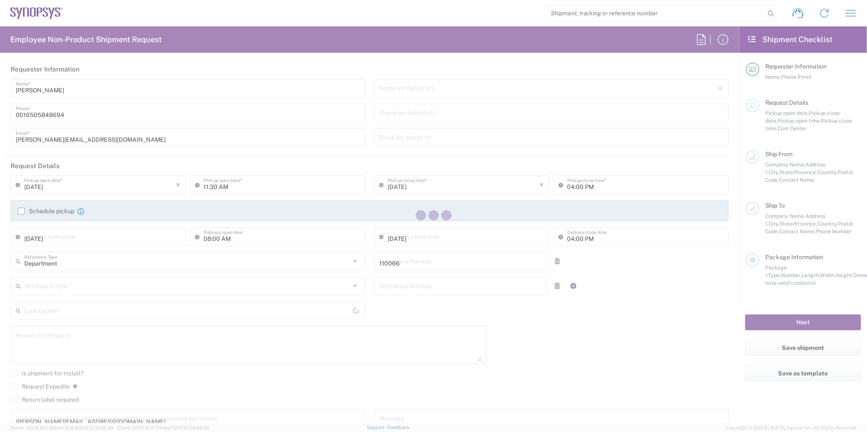
type input "[US_STATE]"
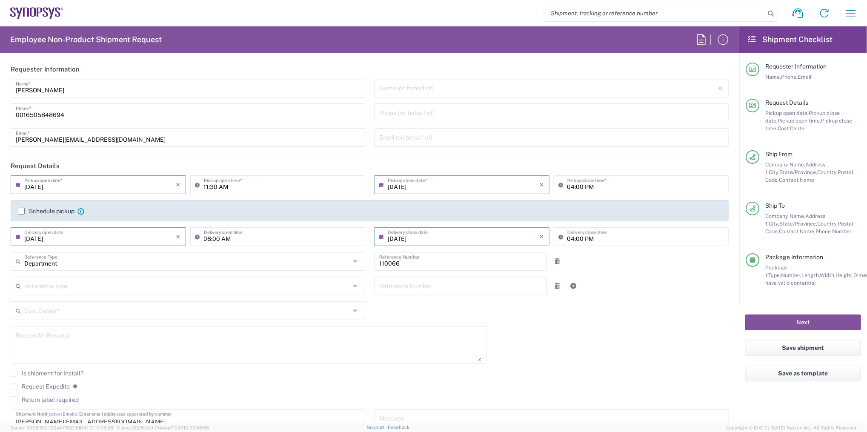
type input "US01, CIO, IT, ESS2 110066"
type input "[US_STATE]"
type input "Cardboard Box(es)"
click at [150, 184] on input "[DATE]" at bounding box center [100, 184] width 152 height 15
click at [83, 248] on span "16" at bounding box center [88, 250] width 13 height 12
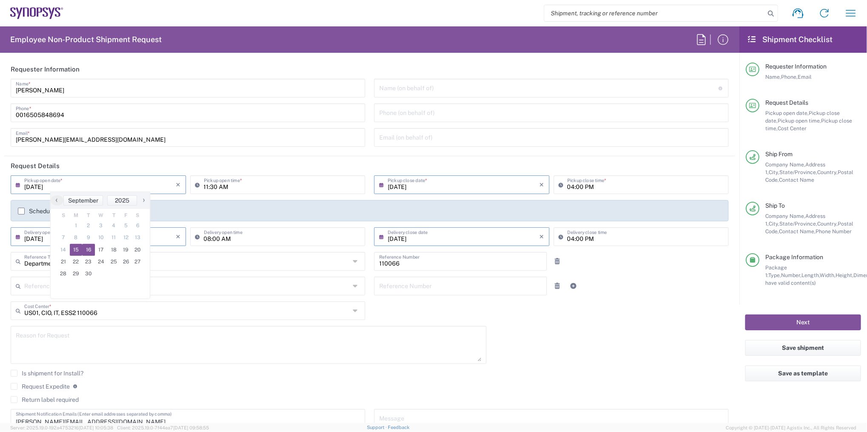
type input "09/16/2025"
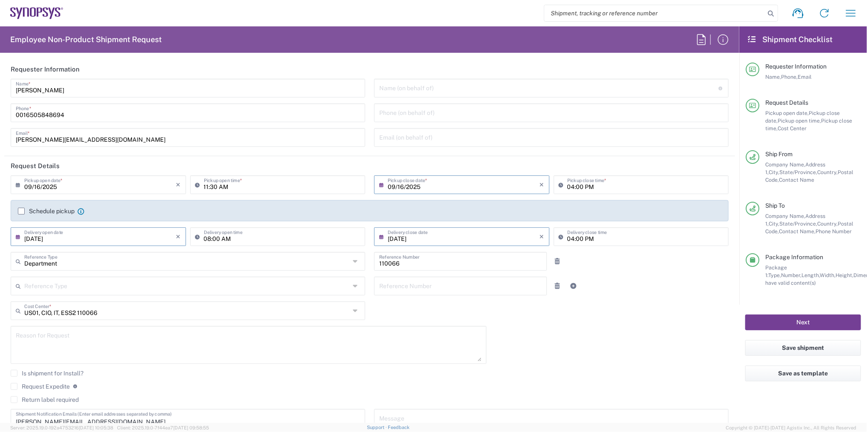
click at [806, 321] on button "Next" at bounding box center [803, 323] width 116 height 16
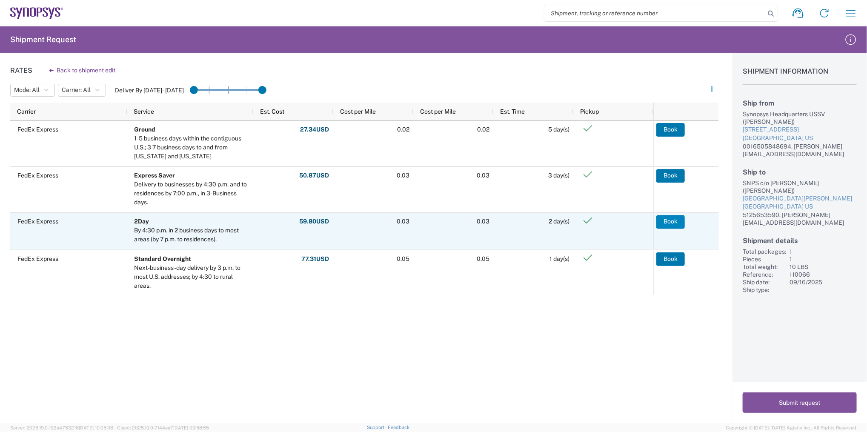
click at [667, 224] on button "Book" at bounding box center [670, 222] width 29 height 14
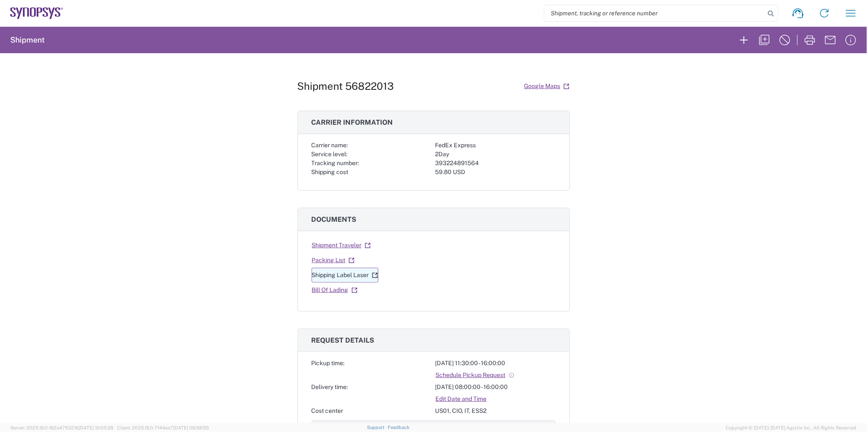
click at [364, 276] on link "Shipping Label Laser" at bounding box center [345, 275] width 67 height 15
click at [848, 14] on icon "button" at bounding box center [851, 13] width 14 height 14
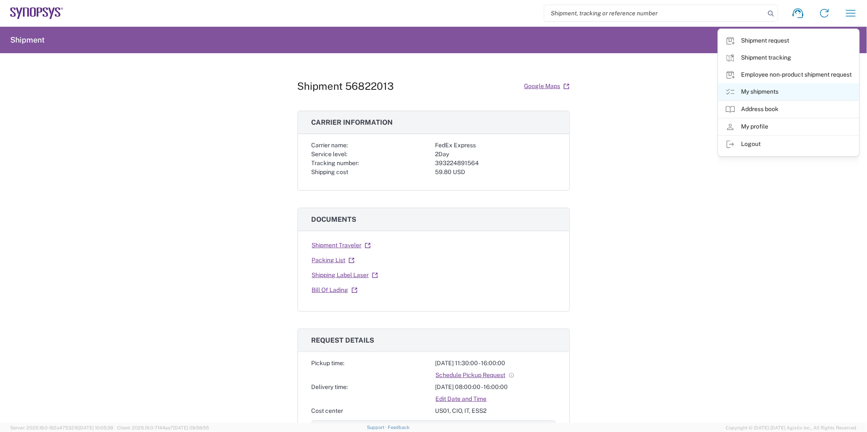
click at [763, 89] on link "My shipments" at bounding box center [789, 91] width 140 height 17
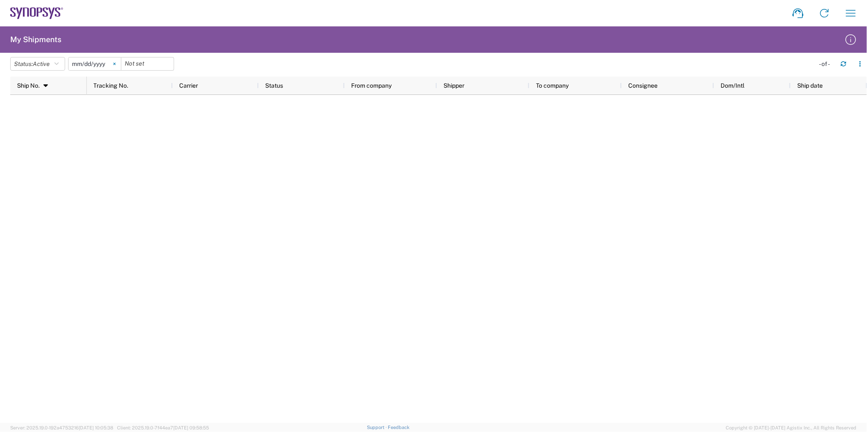
click at [114, 63] on svg-icon at bounding box center [114, 63] width 13 height 13
click at [852, 9] on icon "button" at bounding box center [851, 13] width 14 height 14
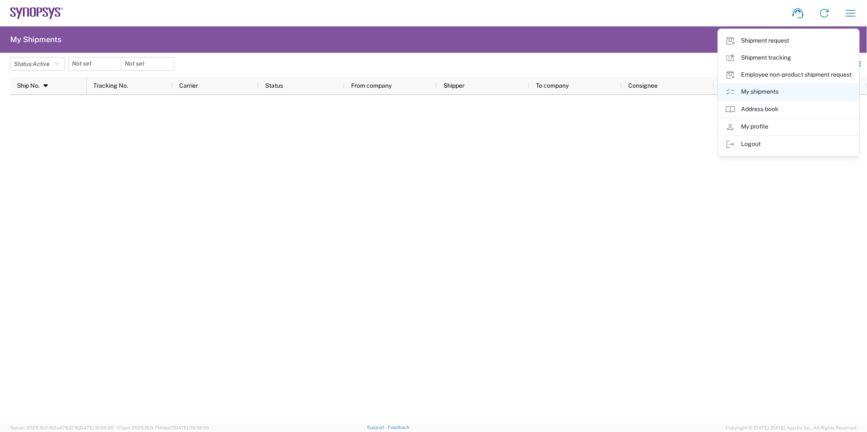
click at [752, 94] on link "My shipments" at bounding box center [789, 91] width 140 height 17
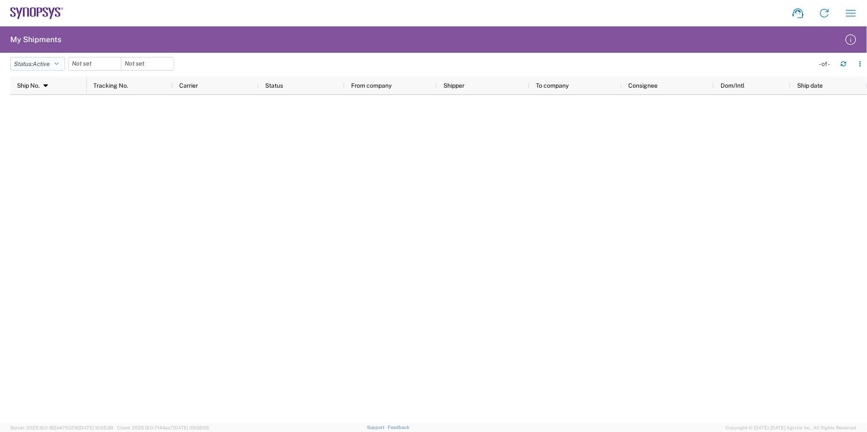
click at [61, 65] on button "Status: Active" at bounding box center [37, 64] width 55 height 14
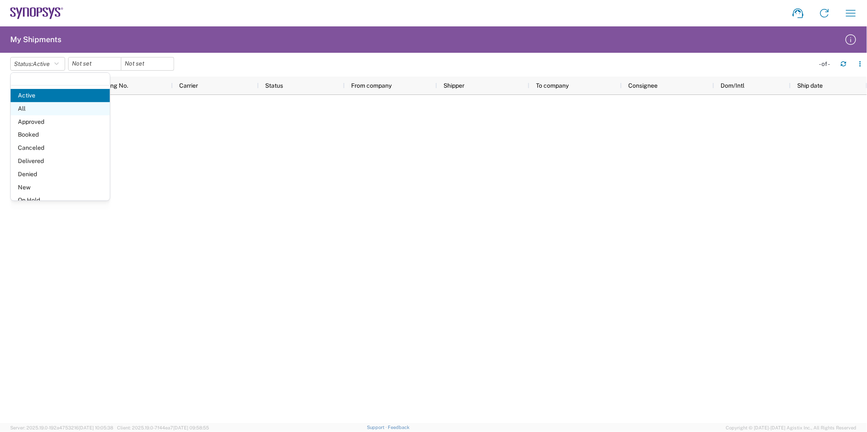
click at [38, 108] on span "All" at bounding box center [60, 108] width 99 height 13
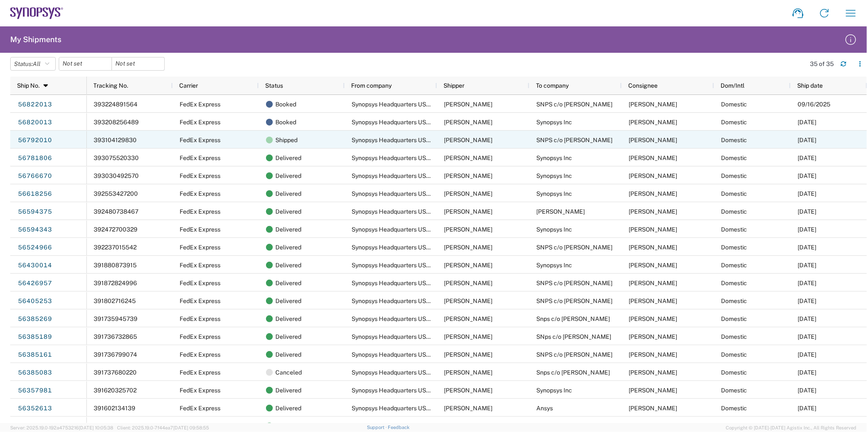
click at [162, 139] on div "393104129830" at bounding box center [130, 140] width 86 height 18
click at [201, 140] on span "FedEx Express" at bounding box center [200, 140] width 41 height 7
click at [302, 141] on div "Shipped" at bounding box center [303, 140] width 75 height 18
click at [35, 140] on link "56792010" at bounding box center [34, 141] width 35 height 14
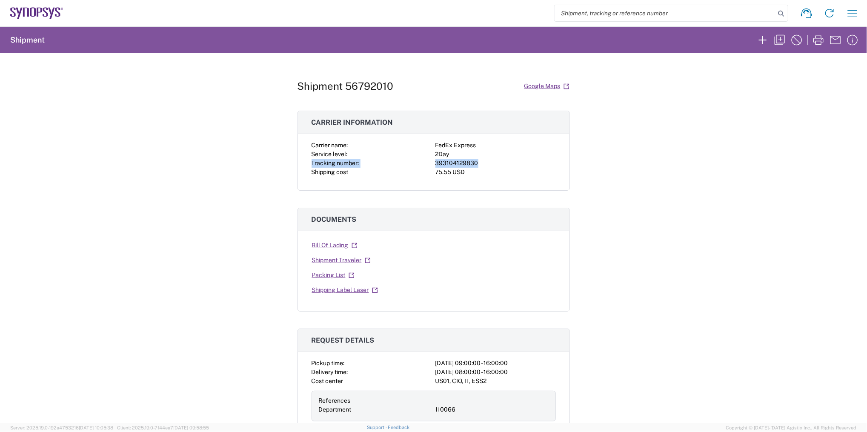
drag, startPoint x: 312, startPoint y: 160, endPoint x: 489, endPoint y: 162, distance: 177.5
click at [489, 162] on div "Carrier name: FedEx Express Service level: 2Day Tracking number: 393104129830 S…" at bounding box center [434, 159] width 244 height 36
copy div "Tracking number: 393104129830"
